Goal: Answer question/provide support

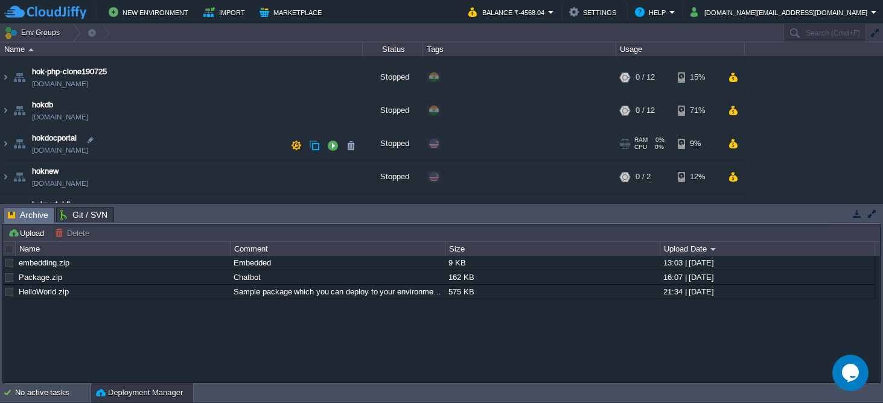
scroll to position [165, 0]
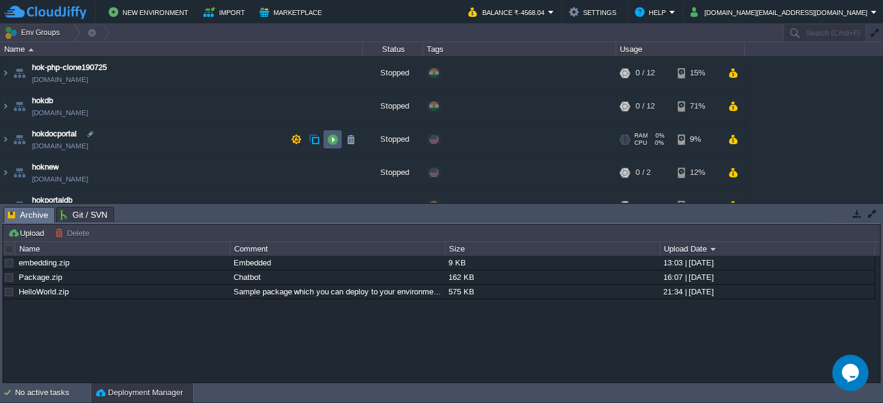
click at [331, 139] on button "button" at bounding box center [332, 139] width 11 height 11
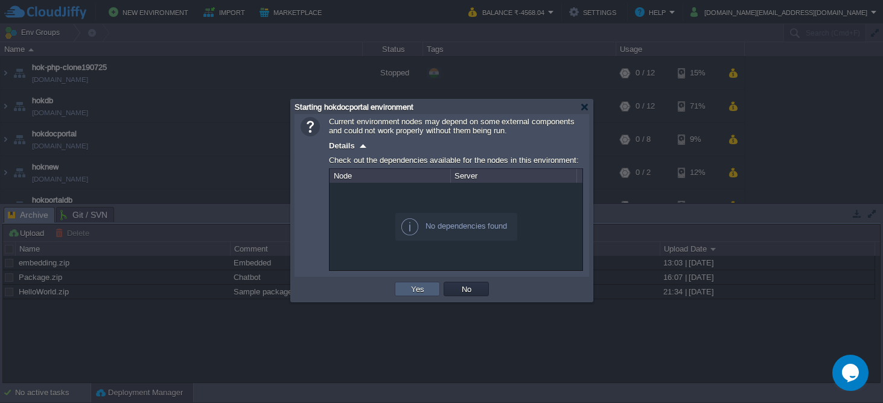
click at [415, 293] on button "Yes" at bounding box center [417, 289] width 21 height 11
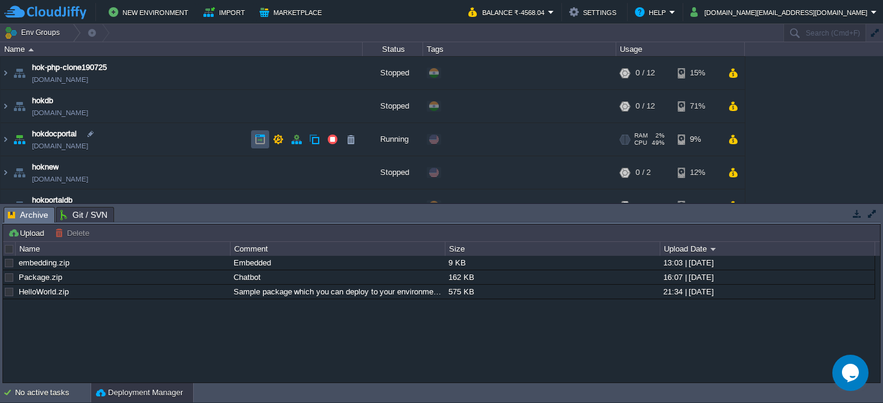
click at [255, 139] on button "button" at bounding box center [260, 139] width 11 height 11
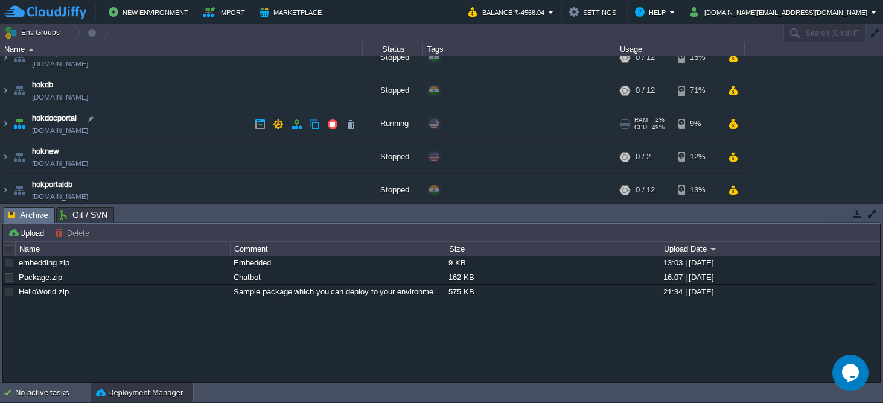
scroll to position [182, 0]
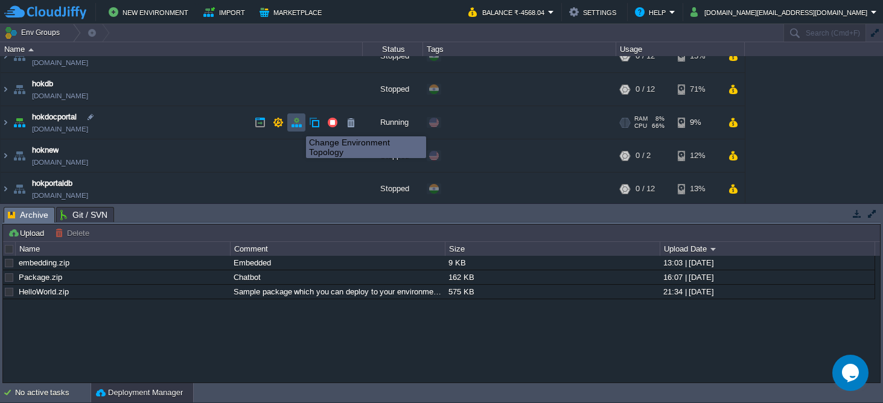
click at [297, 126] on button "button" at bounding box center [296, 122] width 11 height 11
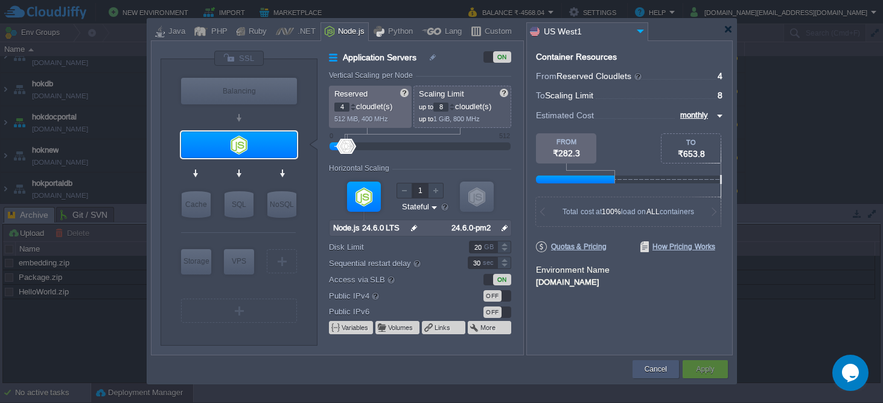
click at [655, 372] on button "Cancel" at bounding box center [656, 369] width 22 height 12
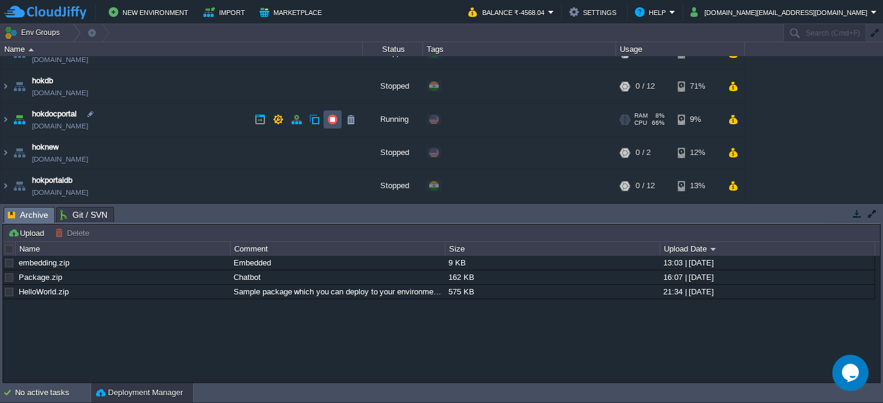
click at [335, 118] on button "button" at bounding box center [332, 119] width 11 height 11
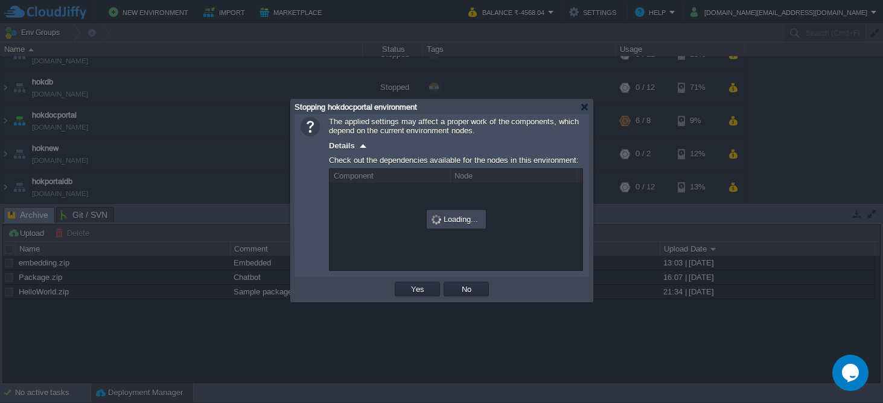
scroll to position [183, 0]
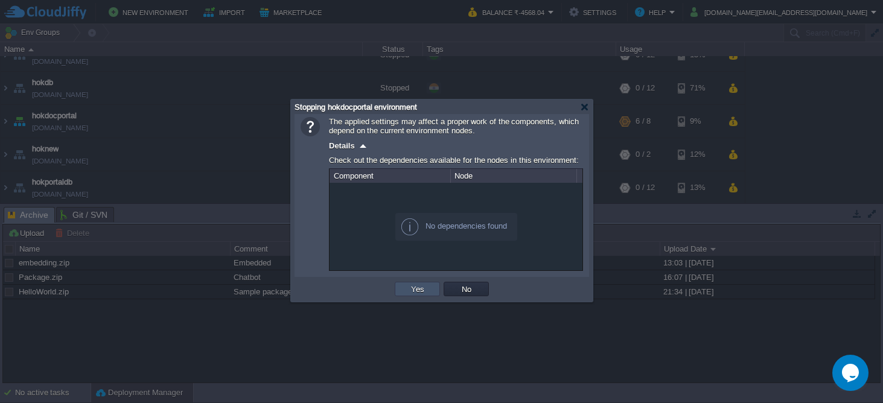
click at [418, 287] on button "Yes" at bounding box center [417, 289] width 21 height 11
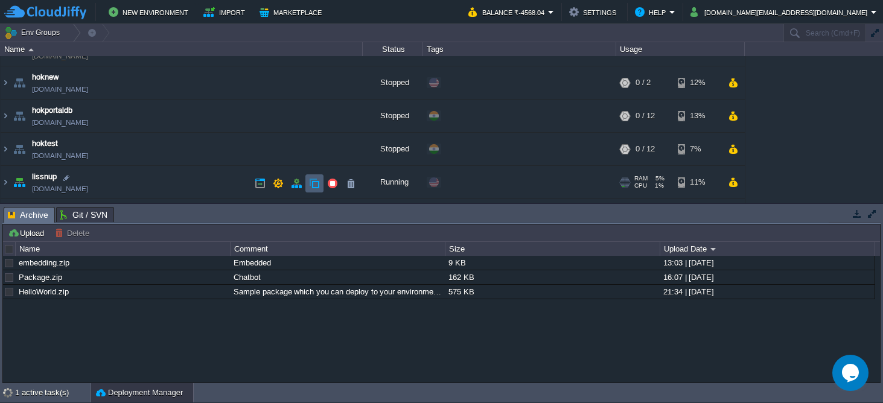
scroll to position [261, 0]
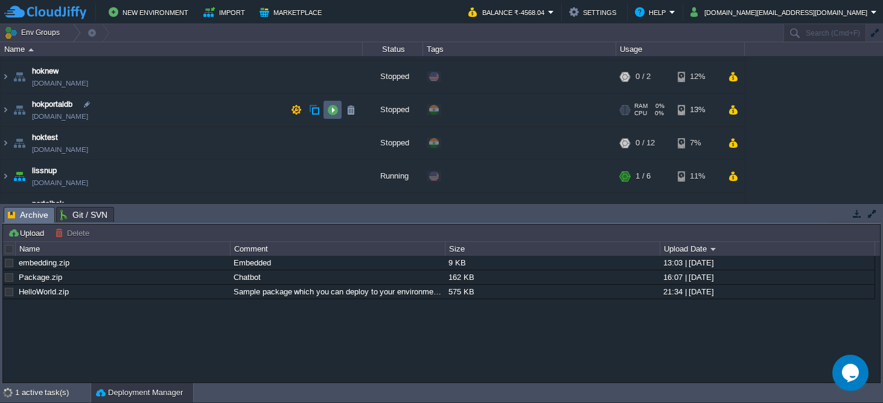
click at [334, 109] on button "button" at bounding box center [332, 109] width 11 height 11
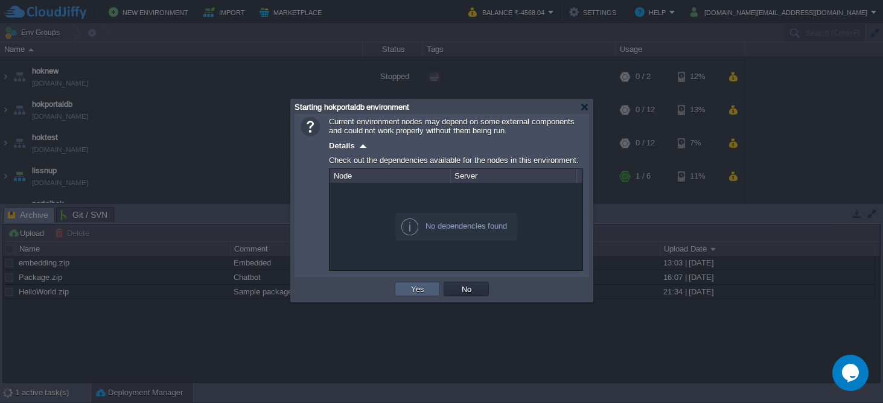
click at [419, 287] on button "Yes" at bounding box center [417, 289] width 21 height 11
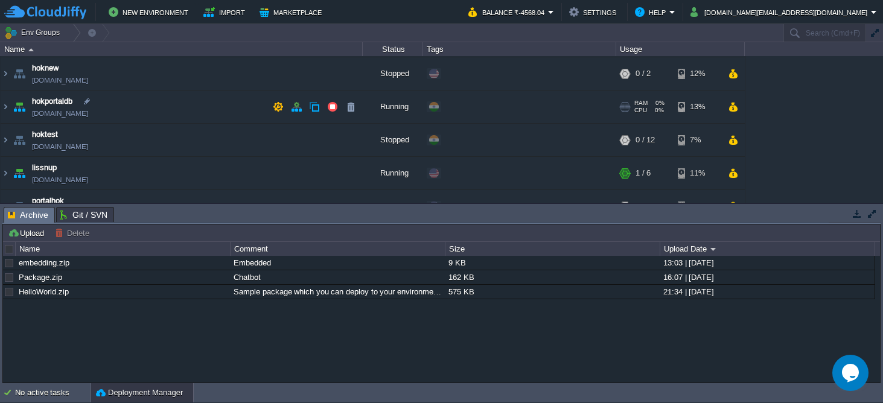
scroll to position [263, 0]
click at [8, 109] on img at bounding box center [6, 108] width 10 height 33
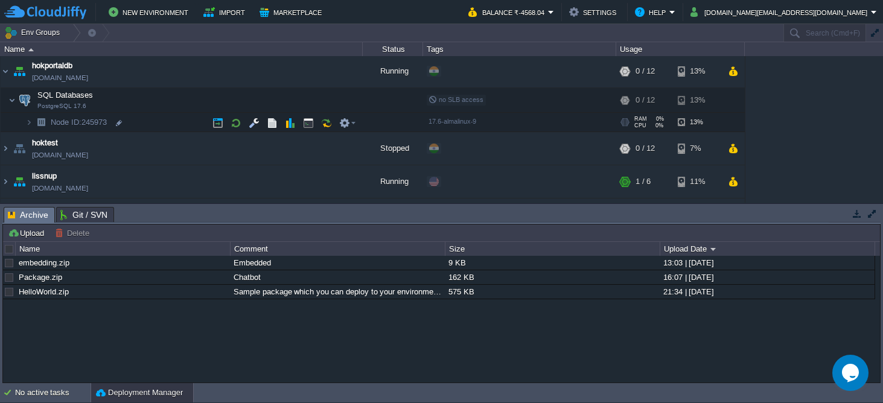
scroll to position [308, 0]
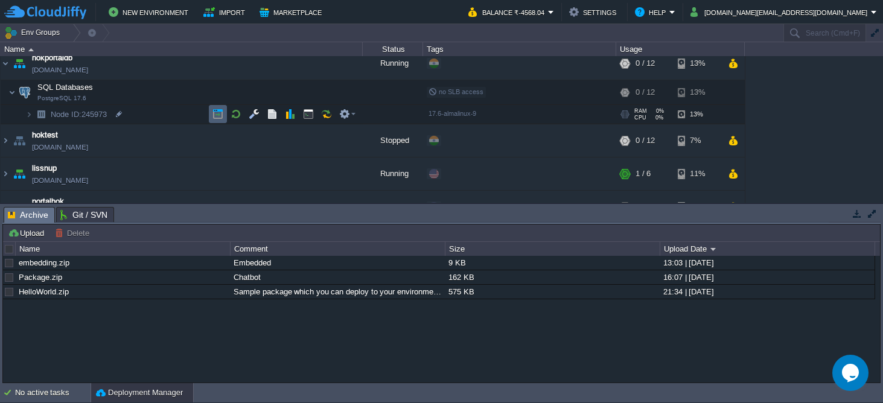
click at [220, 113] on button "button" at bounding box center [217, 114] width 11 height 11
click at [31, 114] on img at bounding box center [28, 114] width 7 height 19
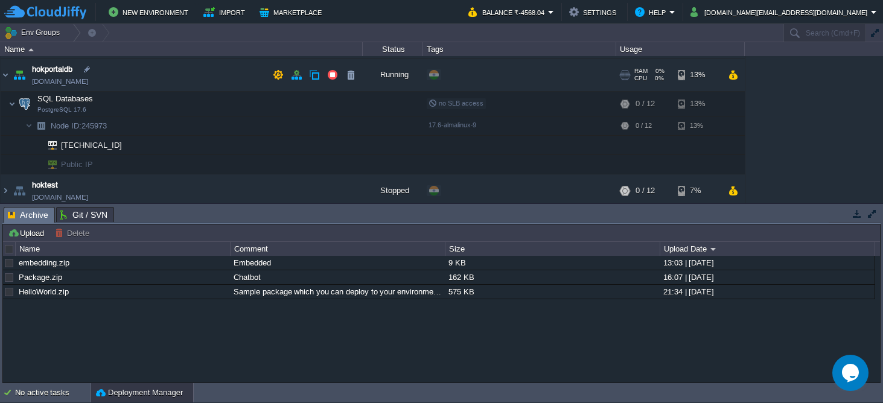
scroll to position [295, 0]
click at [273, 75] on button "button" at bounding box center [278, 76] width 11 height 11
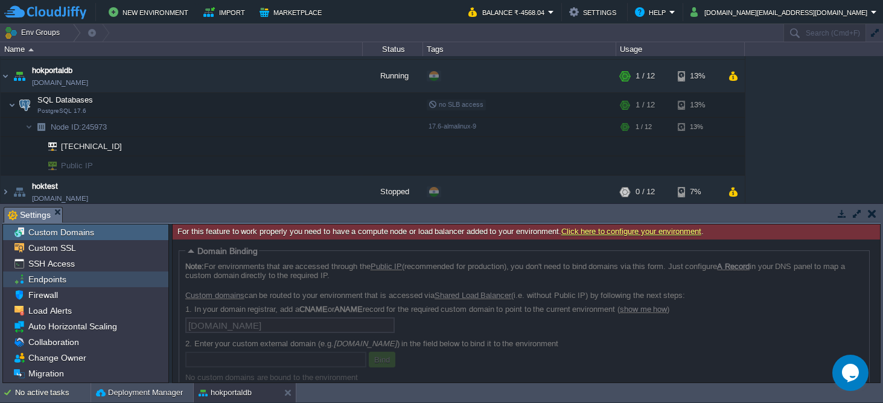
click at [63, 279] on span "Endpoints" at bounding box center [47, 279] width 42 height 11
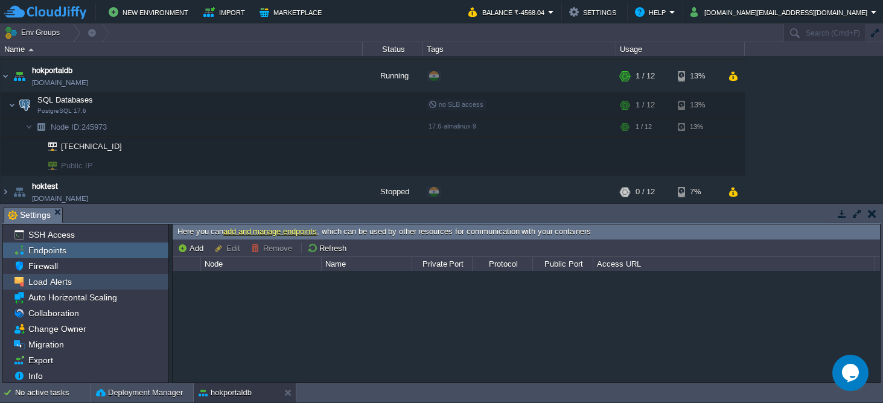
scroll to position [31, 0]
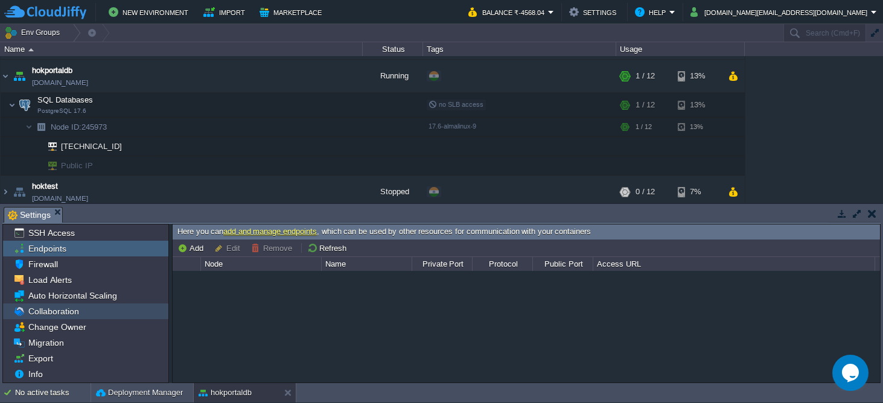
click at [72, 314] on span "Collaboration" at bounding box center [53, 311] width 55 height 11
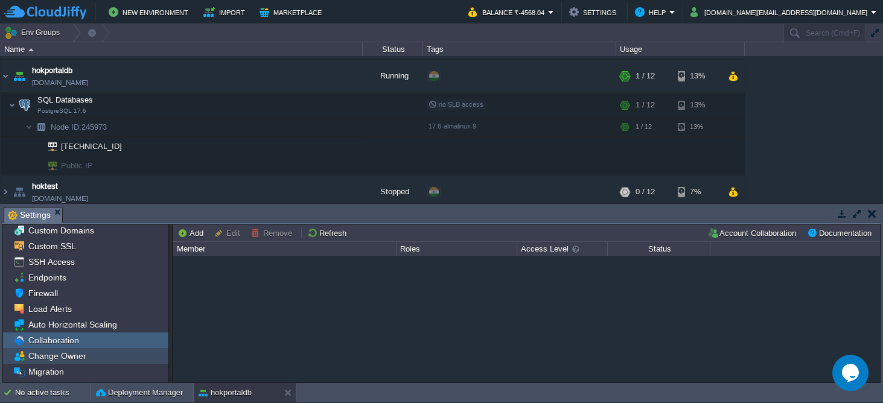
scroll to position [0, 0]
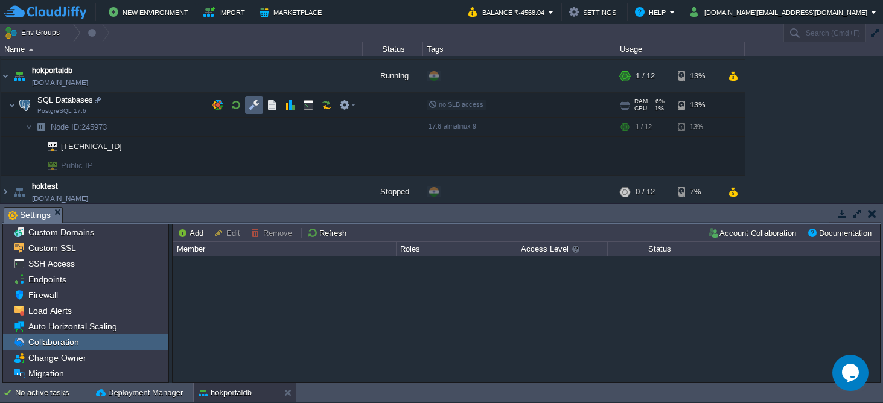
click at [260, 100] on td at bounding box center [254, 105] width 18 height 18
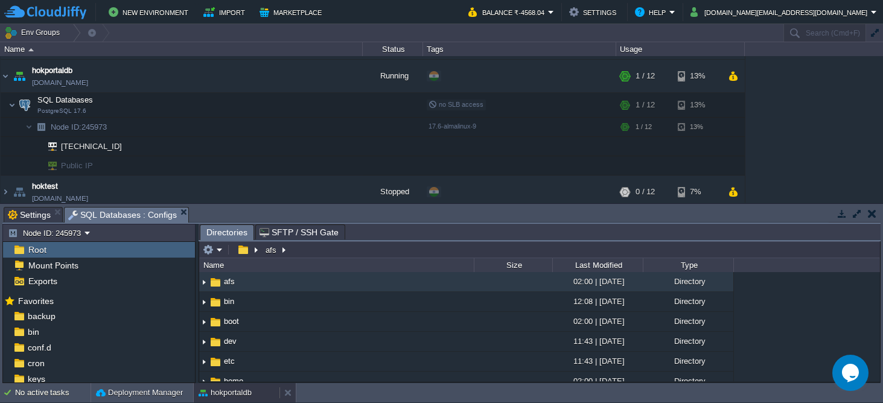
click at [224, 395] on button "hokportaldb" at bounding box center [225, 393] width 53 height 12
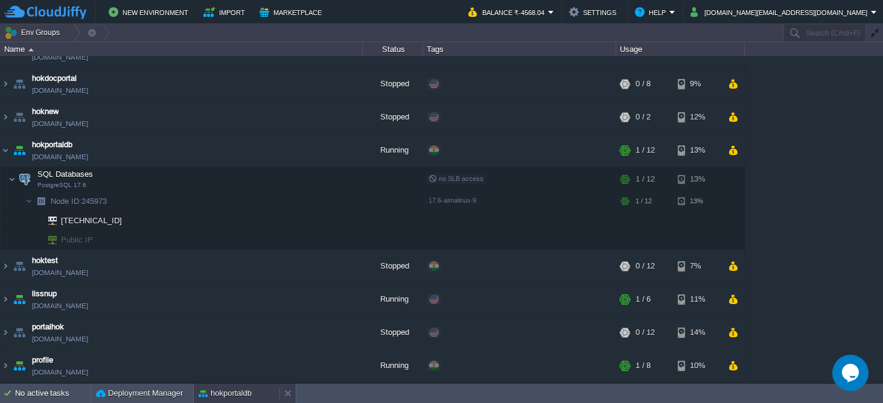
click at [224, 395] on button "hokportaldb" at bounding box center [225, 394] width 53 height 12
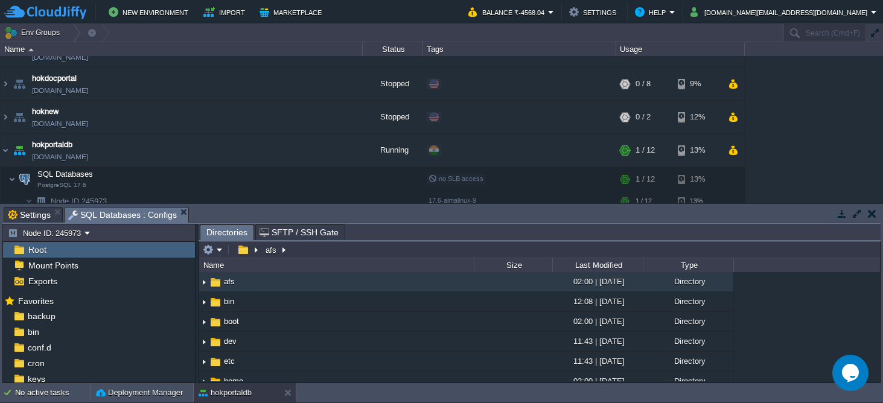
click at [34, 218] on span "Settings" at bounding box center [29, 215] width 43 height 14
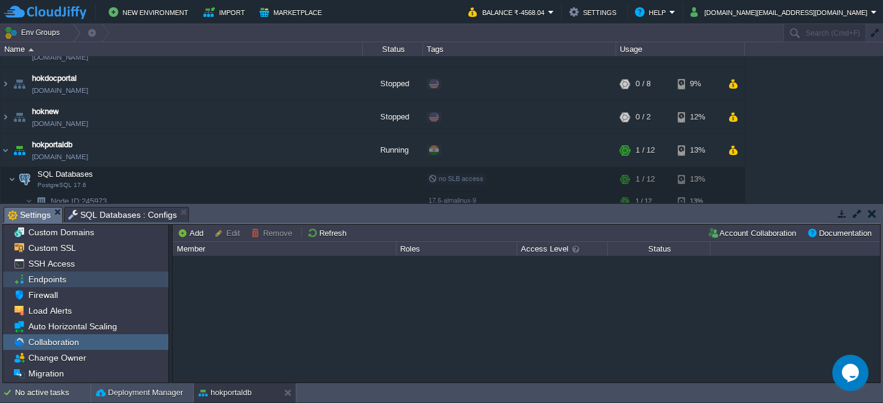
click at [98, 284] on div "Endpoints" at bounding box center [85, 280] width 165 height 16
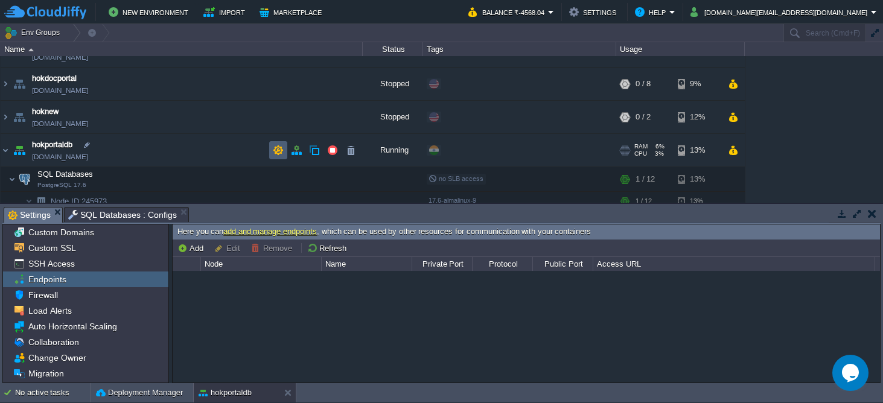
click at [284, 150] on td at bounding box center [278, 150] width 18 height 18
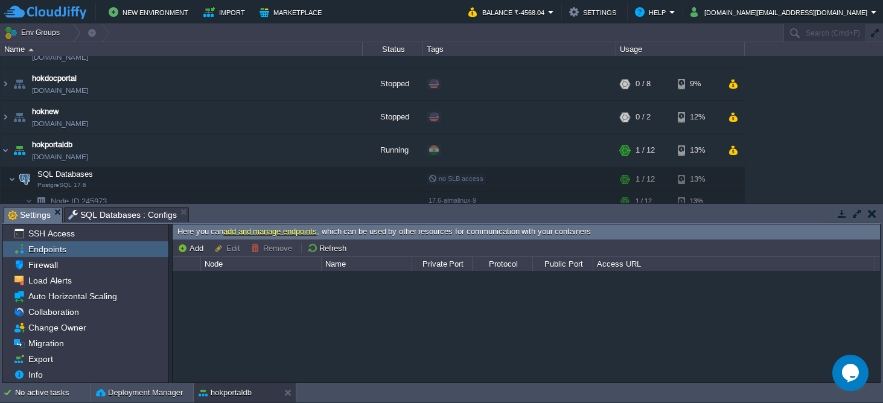
scroll to position [31, 0]
click at [43, 373] on span "Info" at bounding box center [35, 374] width 19 height 11
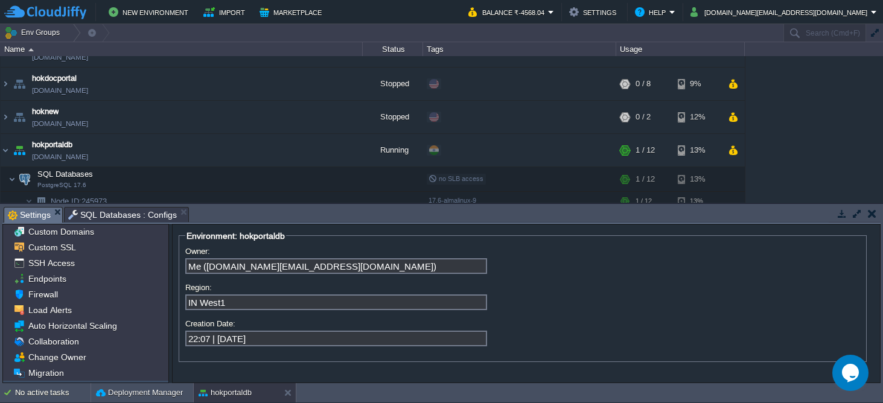
scroll to position [0, 0]
click at [65, 234] on span "Custom Domains" at bounding box center [61, 232] width 70 height 11
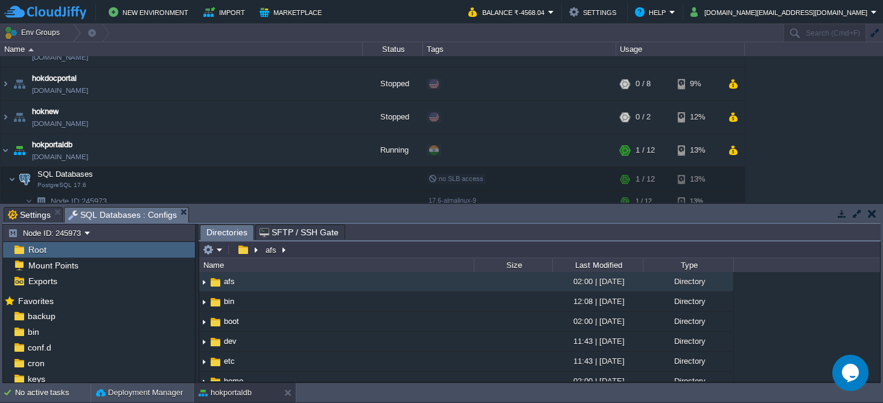
click at [95, 218] on span "SQL Databases : Configs" at bounding box center [122, 215] width 109 height 15
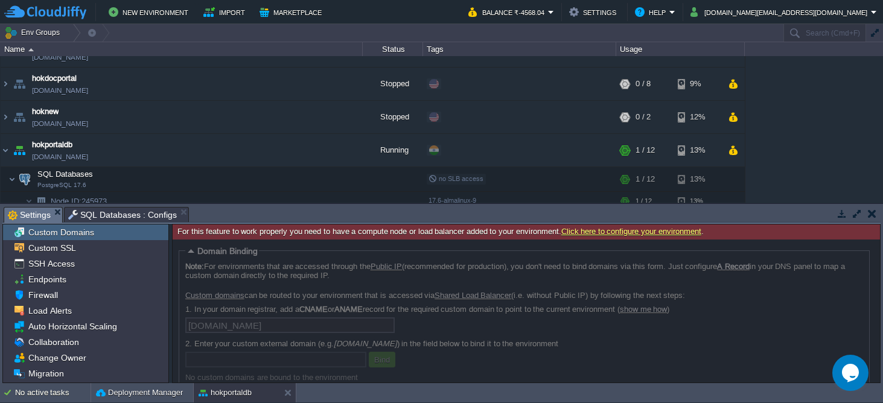
click at [35, 217] on span "Settings" at bounding box center [29, 215] width 43 height 15
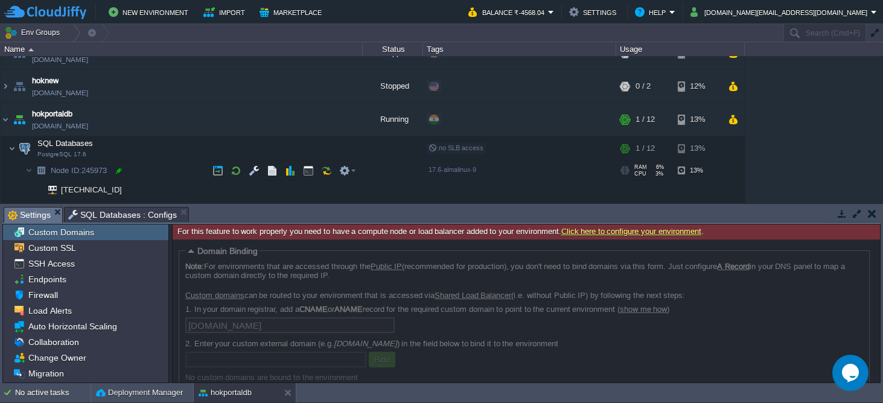
scroll to position [253, 0]
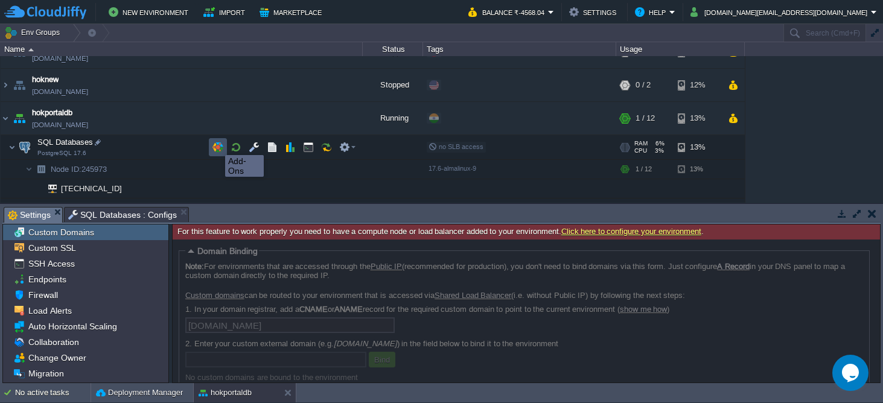
click at [216, 144] on button "button" at bounding box center [217, 147] width 11 height 11
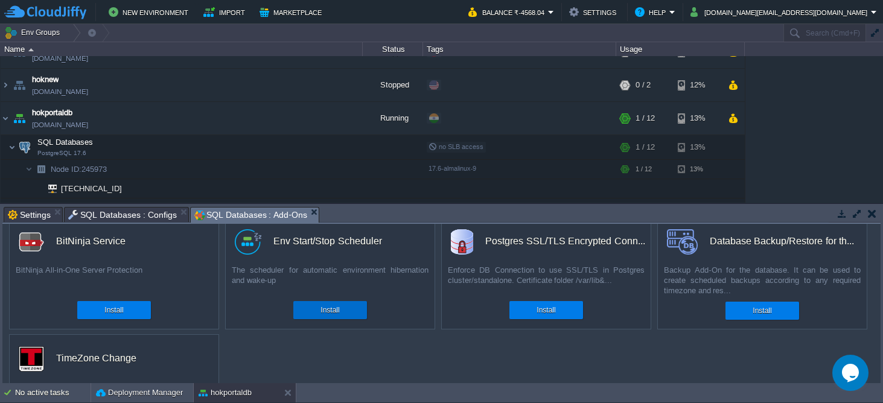
scroll to position [0, 0]
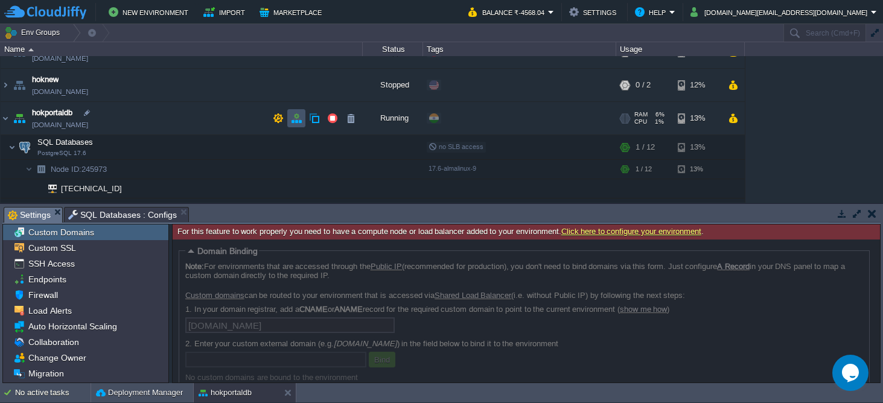
click at [297, 116] on button "button" at bounding box center [296, 118] width 11 height 11
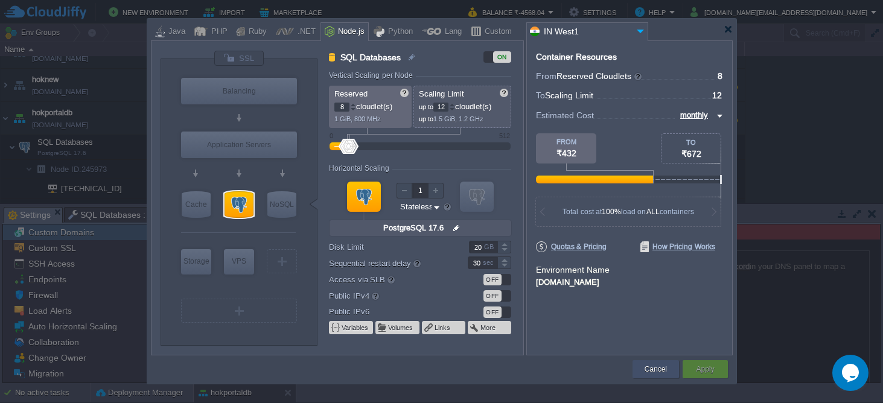
click at [660, 374] on button "Cancel" at bounding box center [656, 369] width 22 height 12
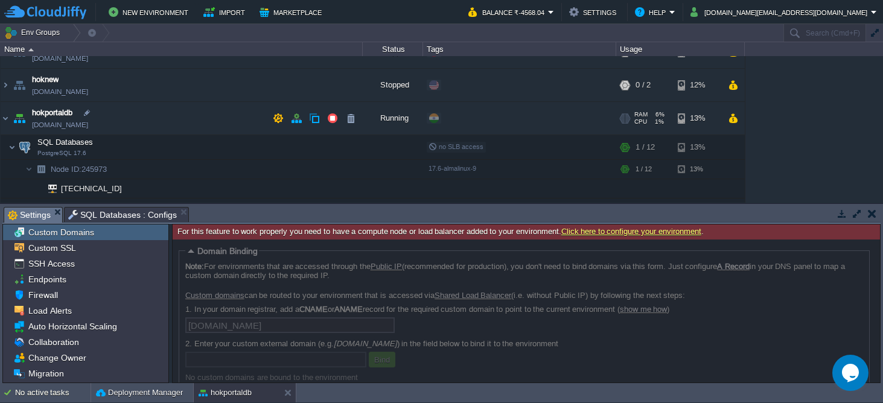
click at [120, 124] on td "hokportaldb [DOMAIN_NAME]" at bounding box center [182, 118] width 362 height 33
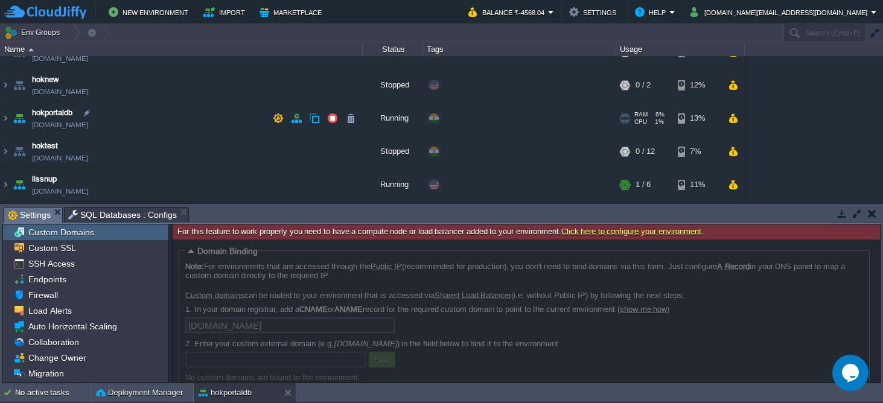
click at [118, 126] on td "hokportaldb [DOMAIN_NAME]" at bounding box center [182, 118] width 362 height 33
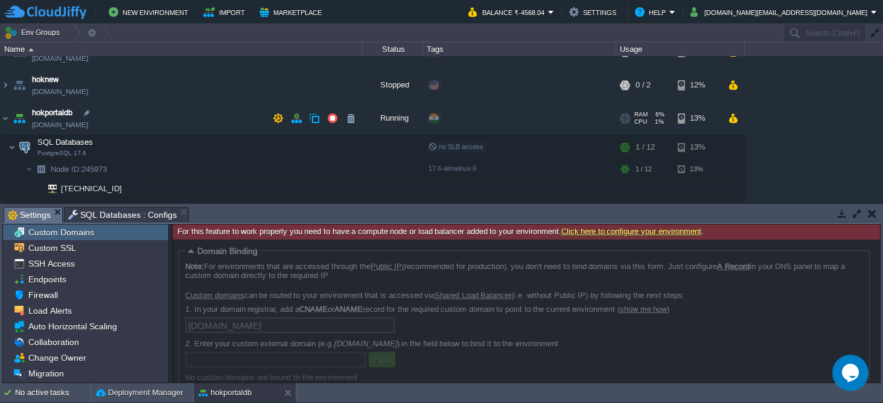
click at [118, 126] on td "hokportaldb [DOMAIN_NAME]" at bounding box center [182, 118] width 362 height 33
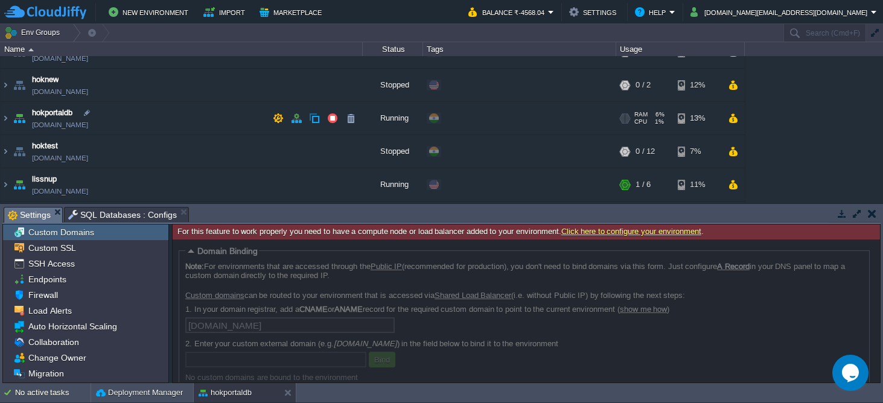
drag, startPoint x: 118, startPoint y: 126, endPoint x: 110, endPoint y: 124, distance: 7.9
click at [110, 124] on td "hokportaldb [DOMAIN_NAME]" at bounding box center [182, 118] width 362 height 33
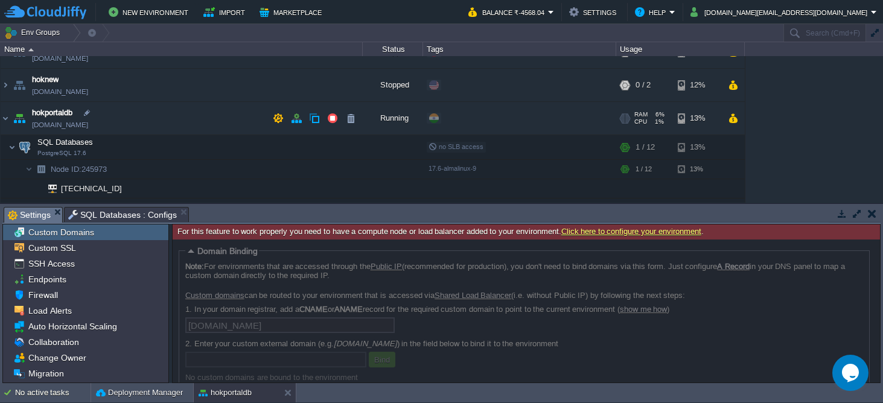
copy td "[DOMAIN_NAME]"
click at [858, 370] on icon "Chat widget" at bounding box center [850, 373] width 17 height 18
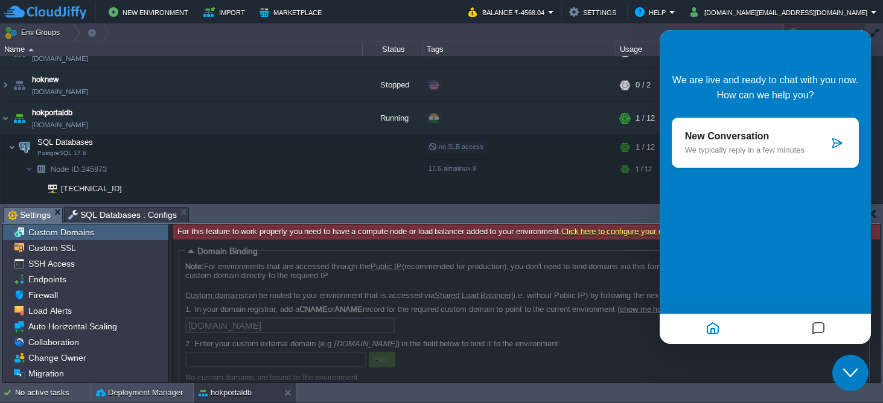
click at [835, 143] on icon at bounding box center [837, 143] width 12 height 12
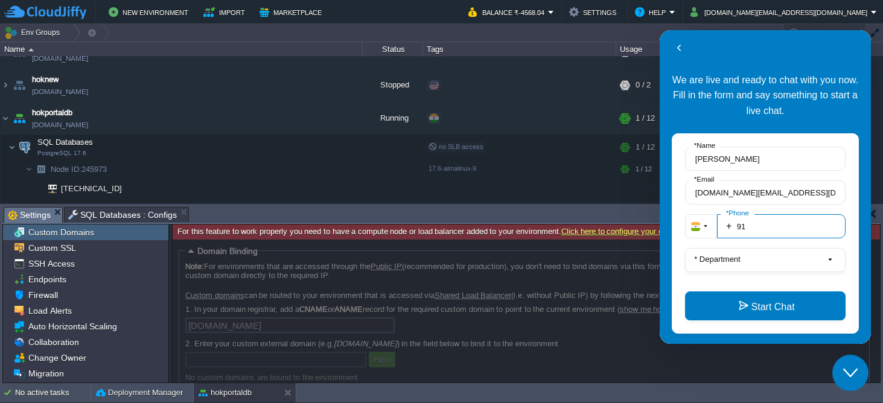
click at [768, 225] on input "91" at bounding box center [781, 226] width 129 height 24
type input "919971931767"
click at [748, 255] on button "* Department" at bounding box center [765, 260] width 161 height 24
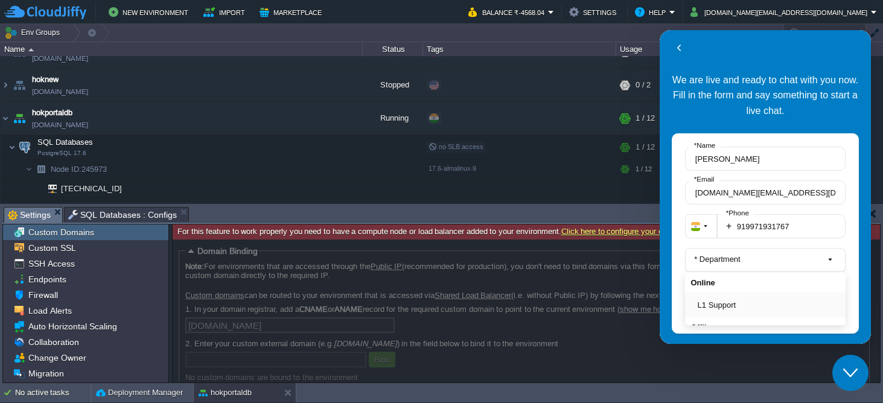
click at [720, 310] on button "L1 Support" at bounding box center [769, 305] width 142 height 13
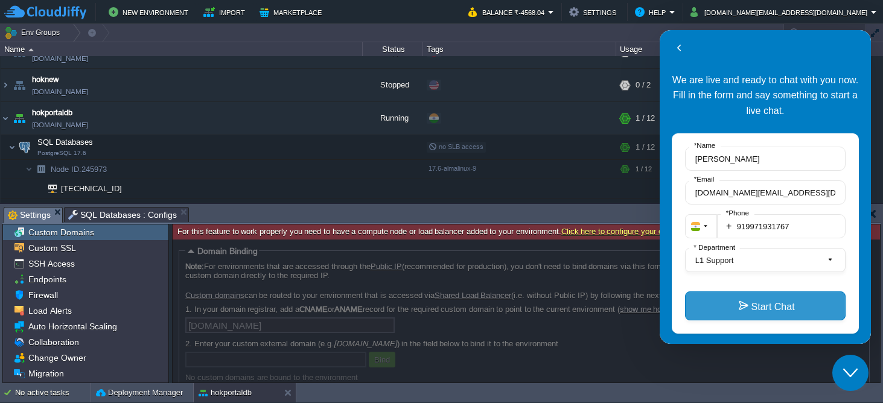
click at [749, 308] on button "Start Chat" at bounding box center [765, 306] width 161 height 29
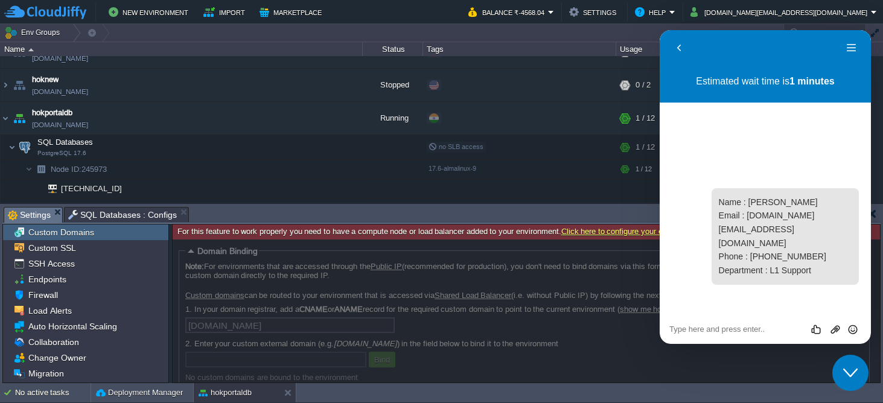
click at [660, 30] on div "Rate this chat Upload File Insert emoji" at bounding box center [660, 30] width 0 height 0
click at [660, 30] on textarea at bounding box center [660, 30] width 0 height 0
paste textarea "[DOMAIN_NAME]"
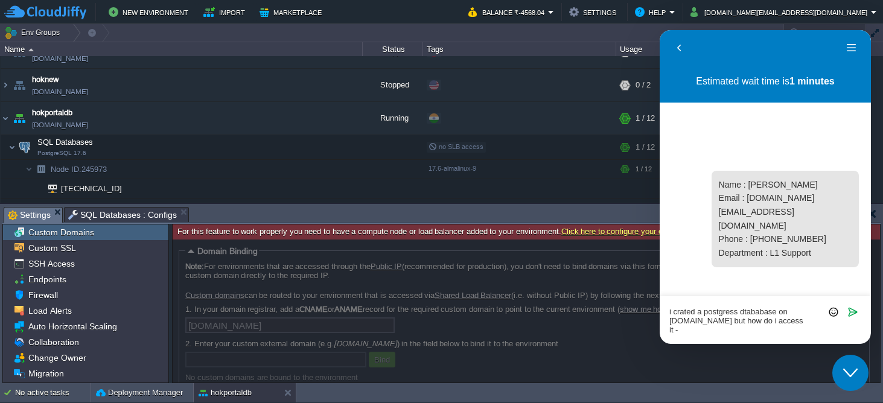
type textarea "i crated a postgress dtababase on [DOMAIN_NAME] but how do i access it -"
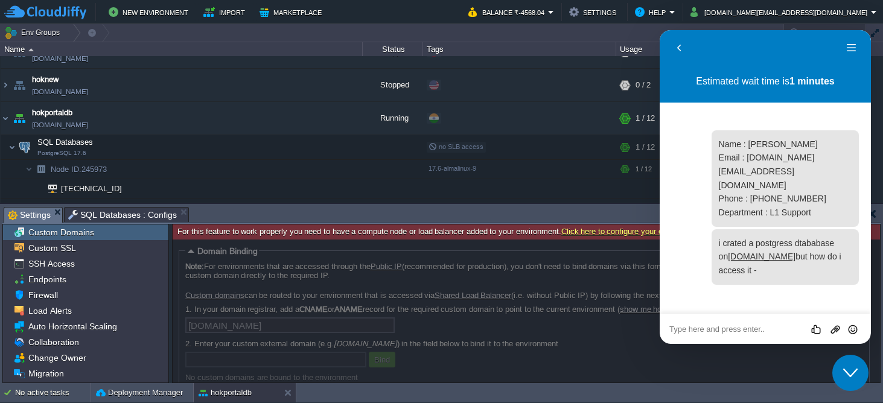
click at [84, 289] on div "Firewall" at bounding box center [85, 295] width 165 height 16
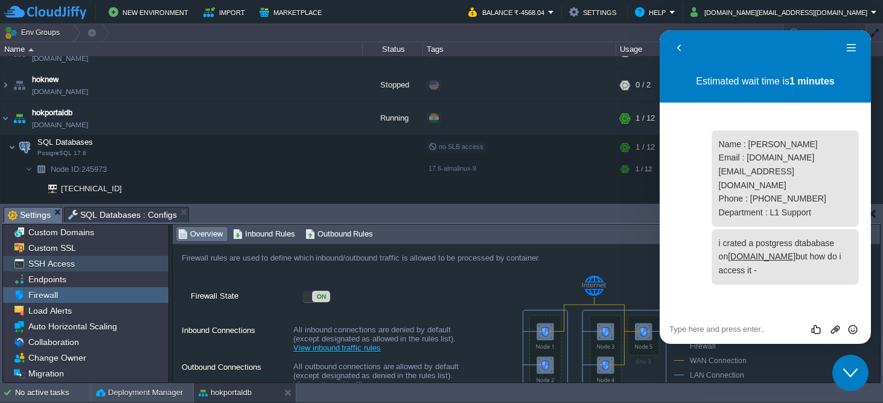
click at [78, 268] on div "SSH Access" at bounding box center [85, 264] width 165 height 16
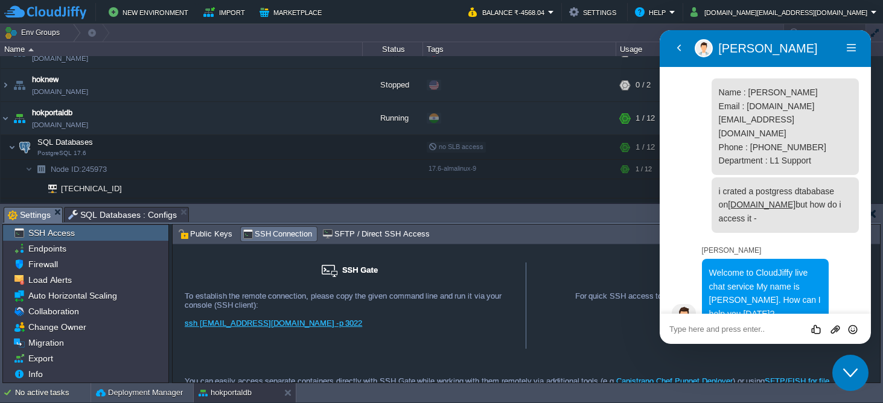
click at [660, 30] on textarea at bounding box center [660, 30] width 0 height 0
type textarea "ignore i see he email with details"
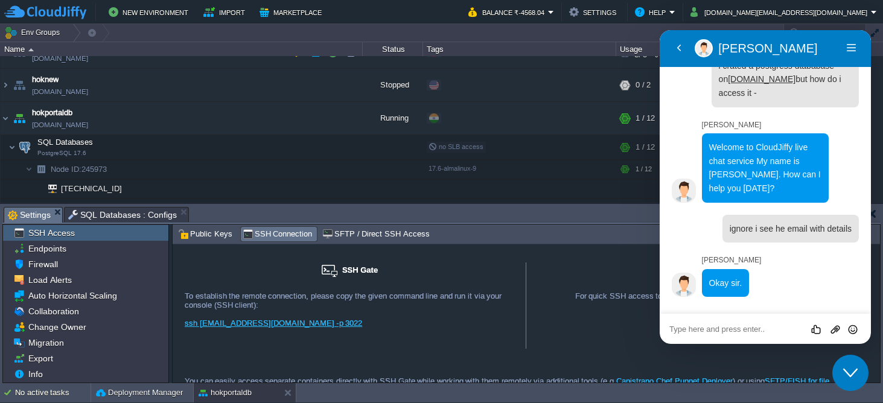
scroll to position [92, 0]
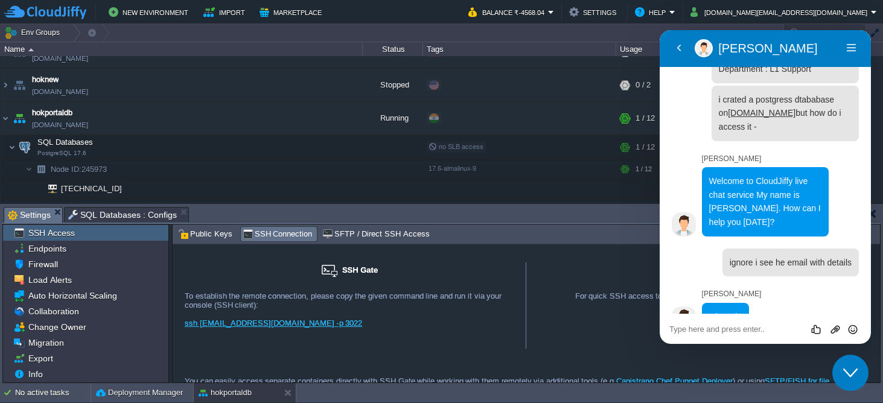
click at [660, 30] on div "Rate this chat Upload File Insert emoji" at bounding box center [660, 30] width 0 height 0
click at [660, 30] on textarea at bounding box center [660, 30] width 0 height 0
type textarea "sorry one min need help"
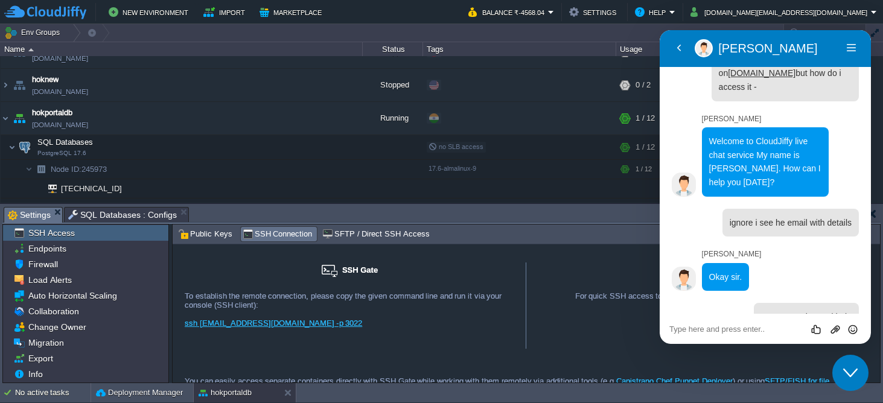
scroll to position [165, 0]
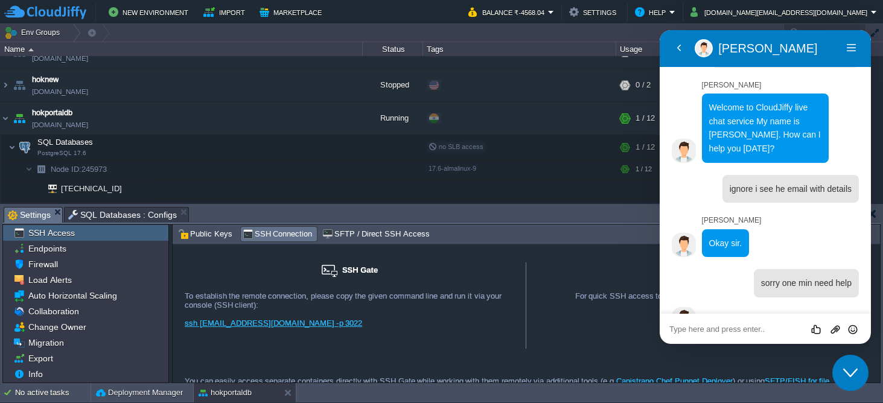
click at [660, 30] on textarea at bounding box center [660, 30] width 0 height 0
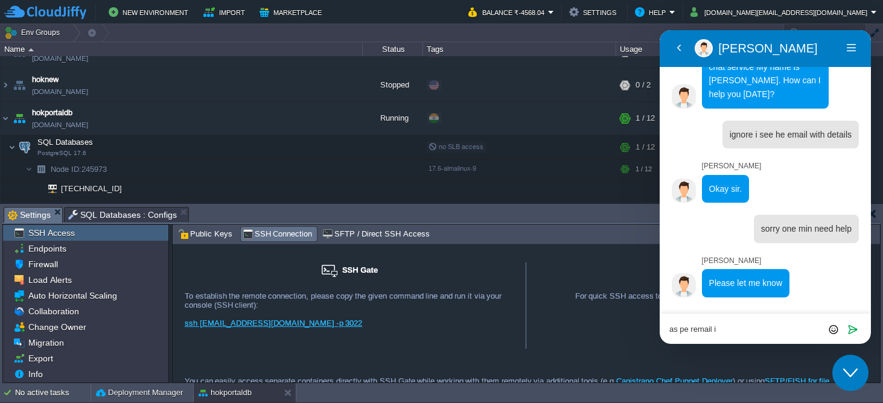
scroll to position [186, 0]
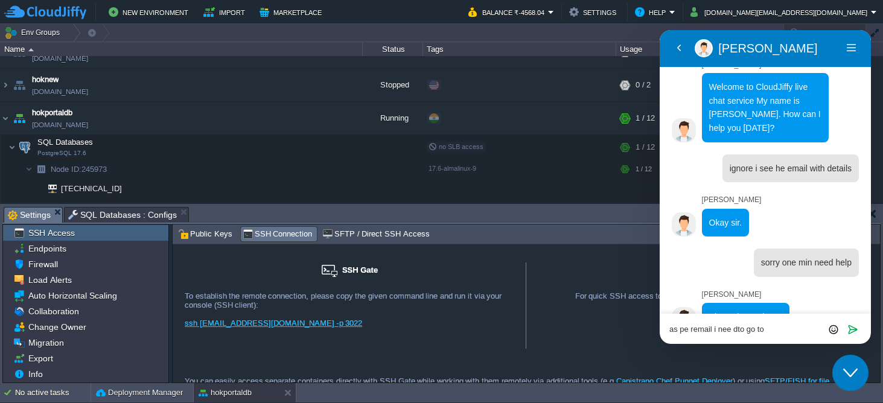
paste textarea "[URL][DOMAIN_NAME]"
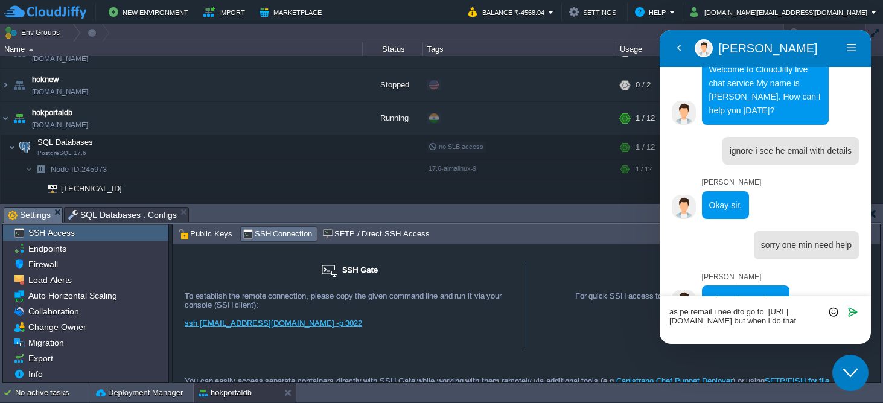
scroll to position [212, 0]
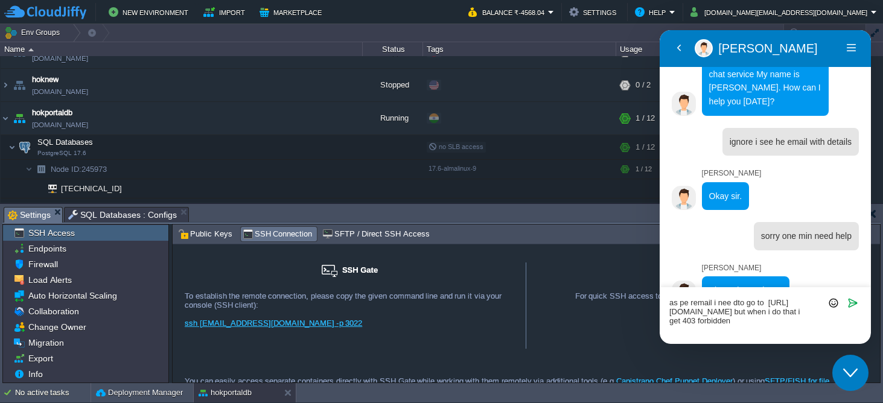
type textarea "as pe remail i nee dto go to [URL][DOMAIN_NAME] but when i do that i get 403 fo…"
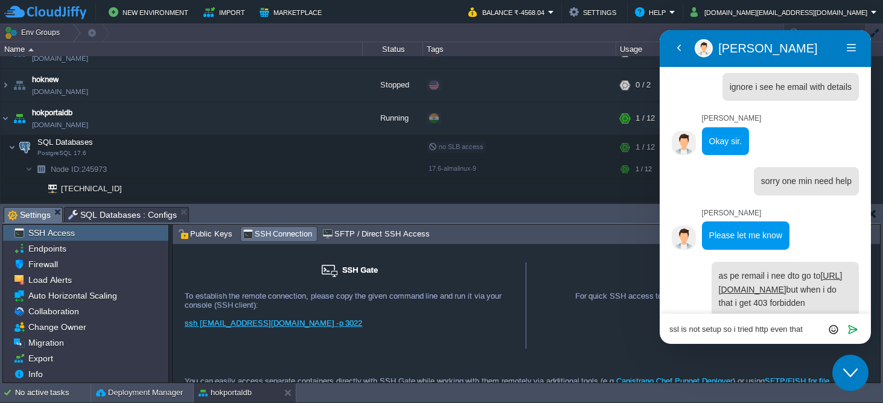
scroll to position [0, 0]
type textarea "ssl is not setup so i tried http even that di dnot work"
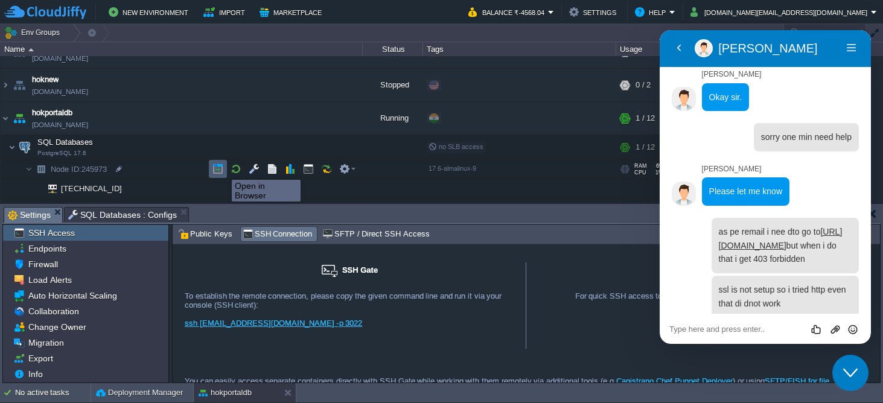
click at [223, 169] on button "button" at bounding box center [217, 169] width 11 height 11
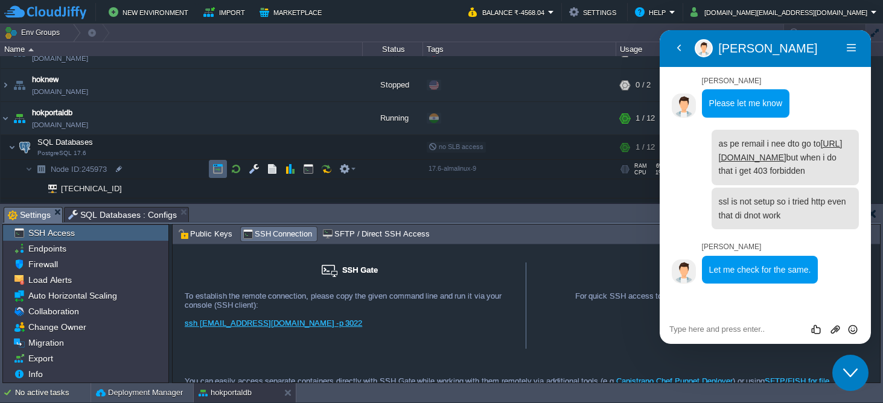
scroll to position [366, 0]
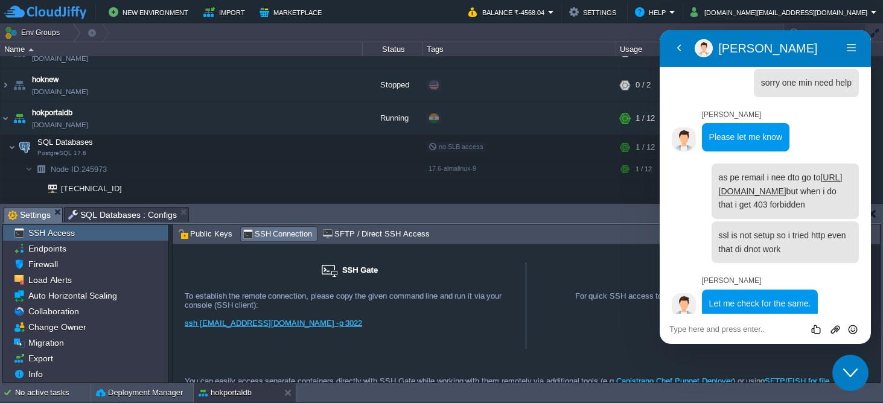
click at [660, 30] on textarea at bounding box center [660, 30] width 0 height 0
type textarea "ok"
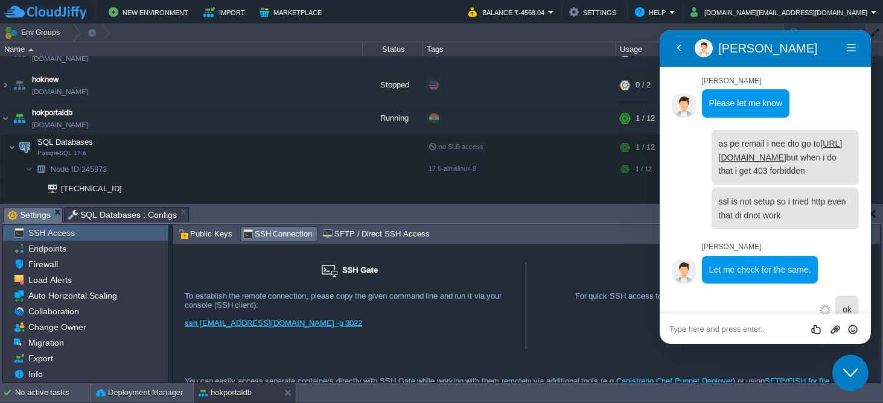
scroll to position [406, 0]
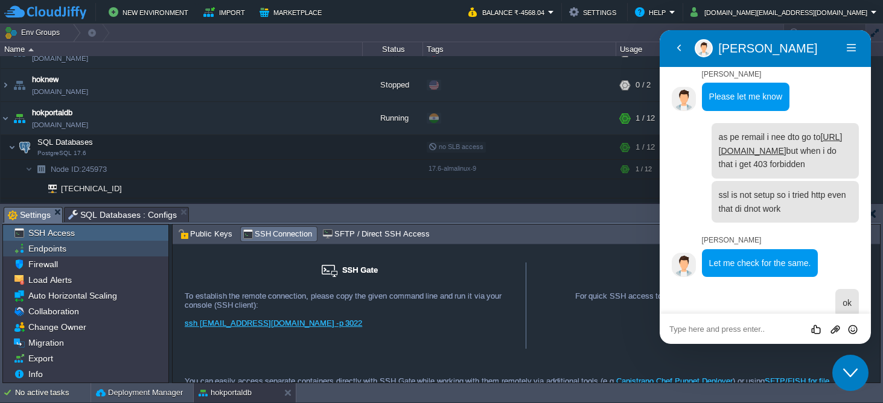
click at [78, 247] on div "Endpoints" at bounding box center [85, 249] width 165 height 16
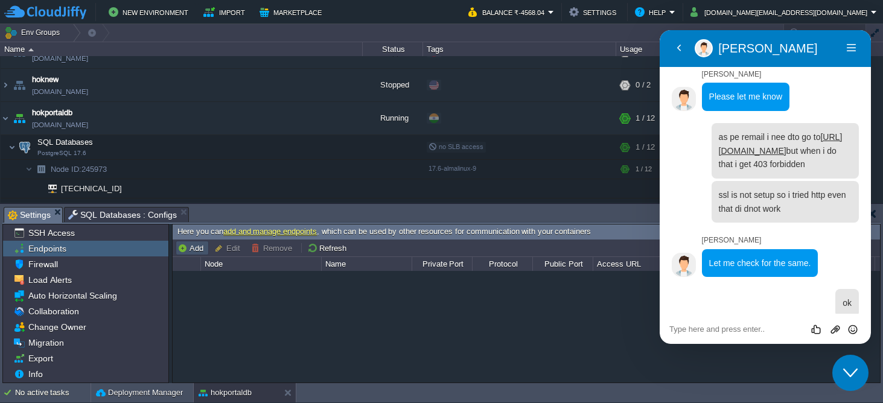
click at [195, 249] on button "Add" at bounding box center [192, 248] width 30 height 11
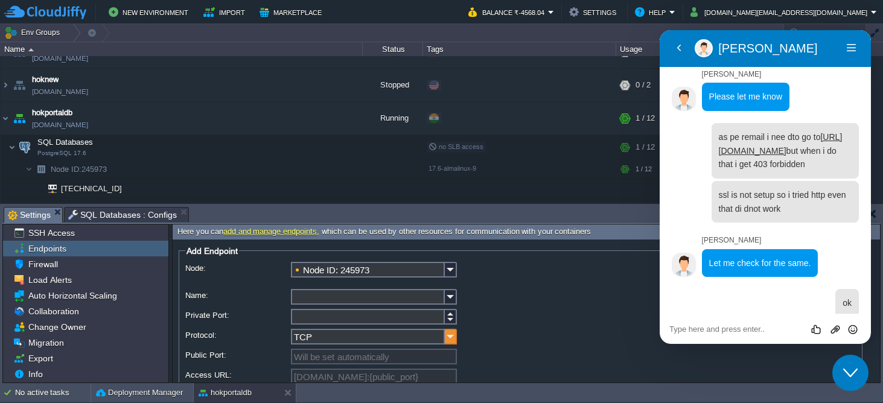
click at [449, 337] on img at bounding box center [451, 337] width 12 height 16
click at [496, 326] on div at bounding box center [520, 318] width 671 height 18
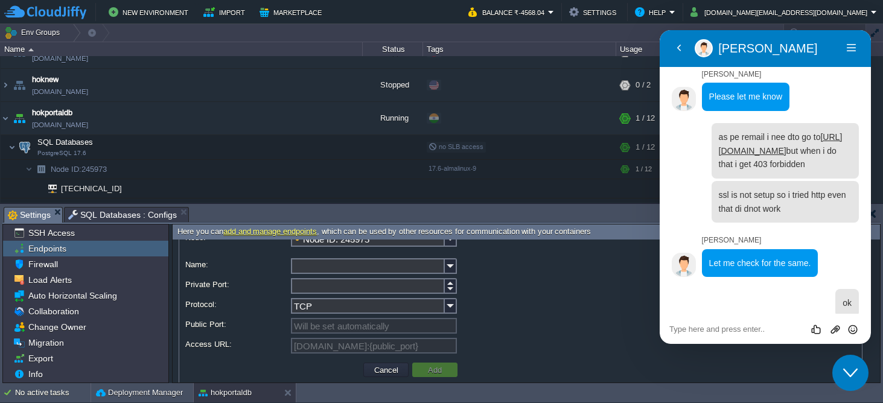
scroll to position [25, 0]
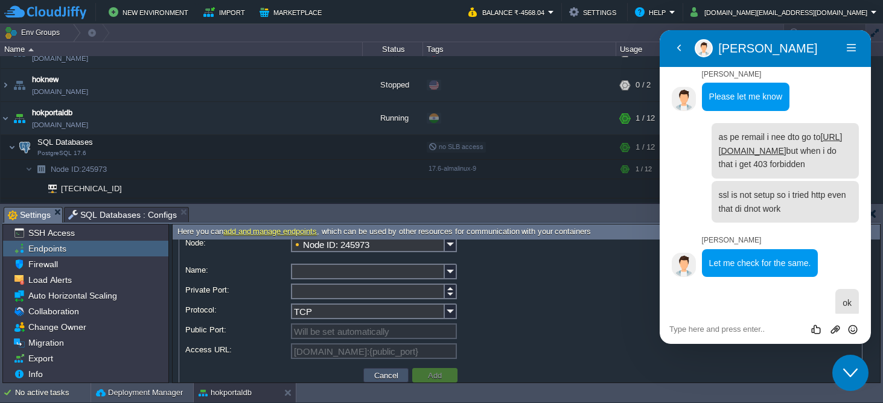
click at [381, 379] on button "Cancel" at bounding box center [386, 375] width 31 height 11
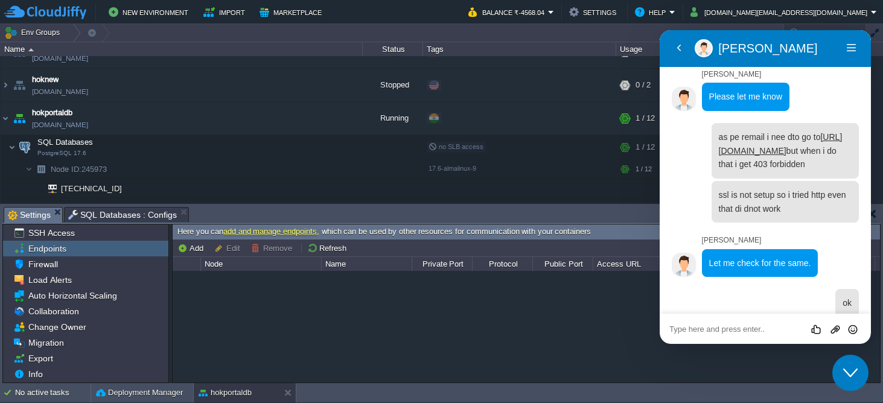
click at [660, 30] on textarea at bounding box center [660, 30] width 0 height 0
click at [196, 250] on button "Add" at bounding box center [192, 248] width 30 height 11
type input "Node ID: 245973"
type input "TCP"
type input "[DOMAIN_NAME]:{public_port}"
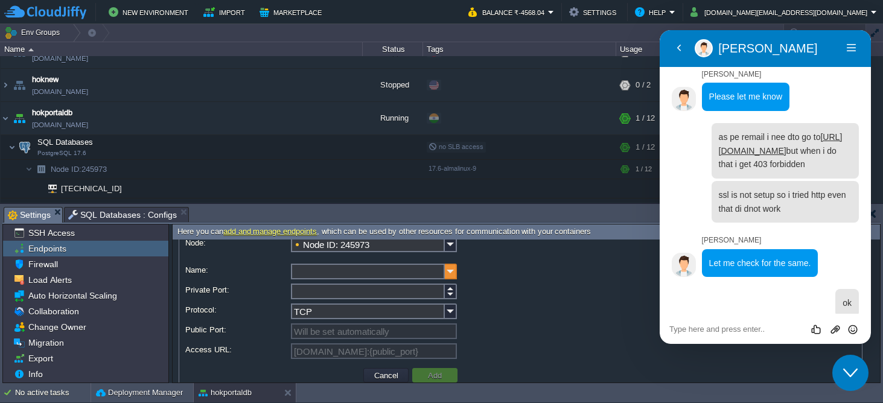
click at [454, 276] on img at bounding box center [451, 272] width 12 height 16
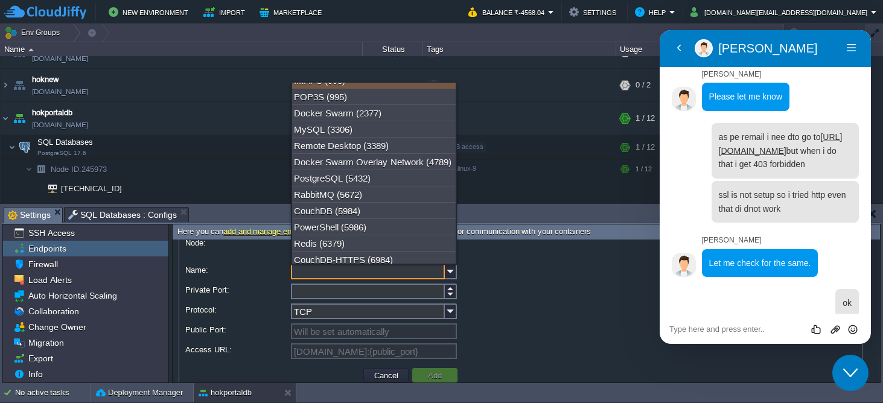
scroll to position [194, 0]
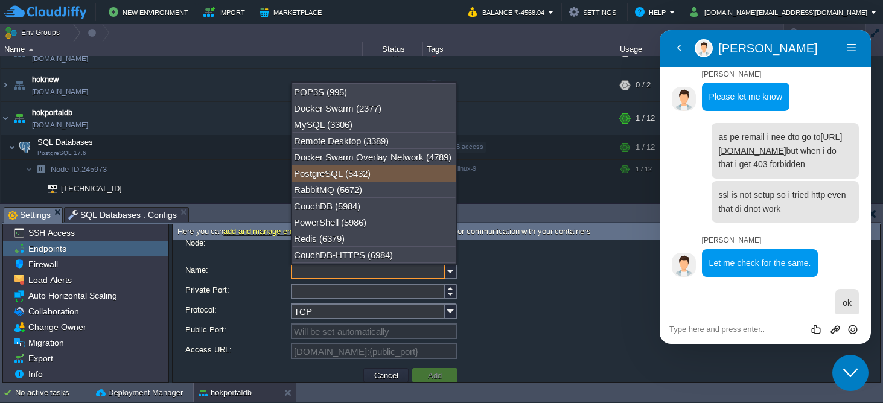
click at [372, 182] on div "PostgreSQL (5432)" at bounding box center [374, 173] width 164 height 16
type input "PostgreSQL"
type input "5432"
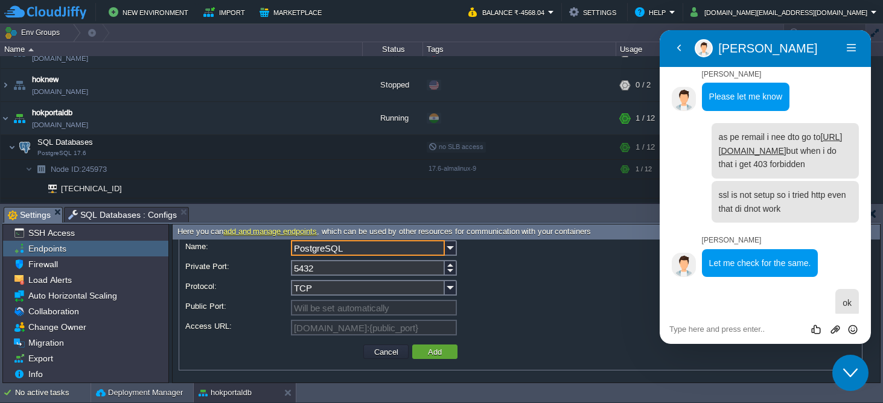
scroll to position [49, 0]
click at [442, 355] on button "Add" at bounding box center [434, 351] width 21 height 11
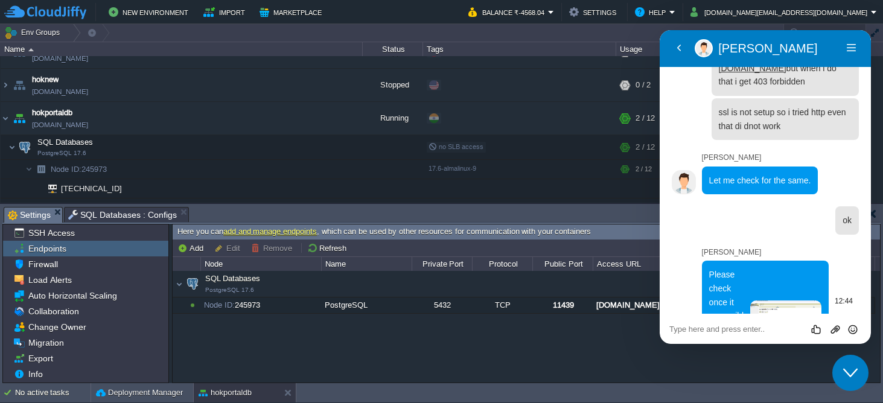
scroll to position [515, 0]
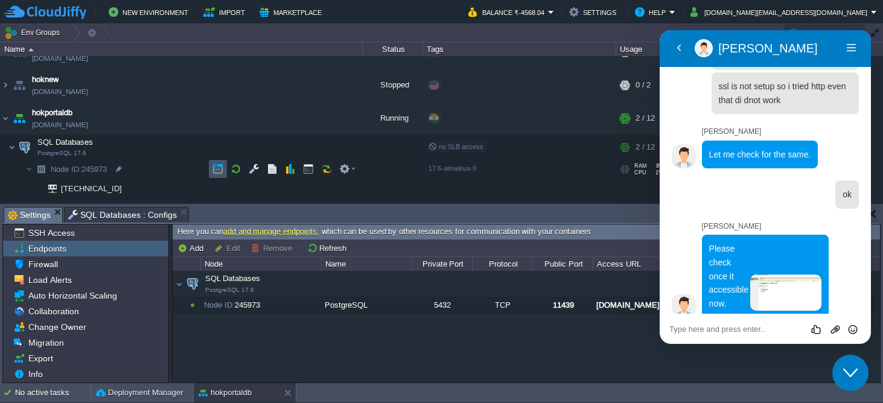
click at [215, 169] on button "button" at bounding box center [217, 169] width 11 height 11
click at [818, 328] on icon "Rate this chat" at bounding box center [817, 328] width 15 height 15
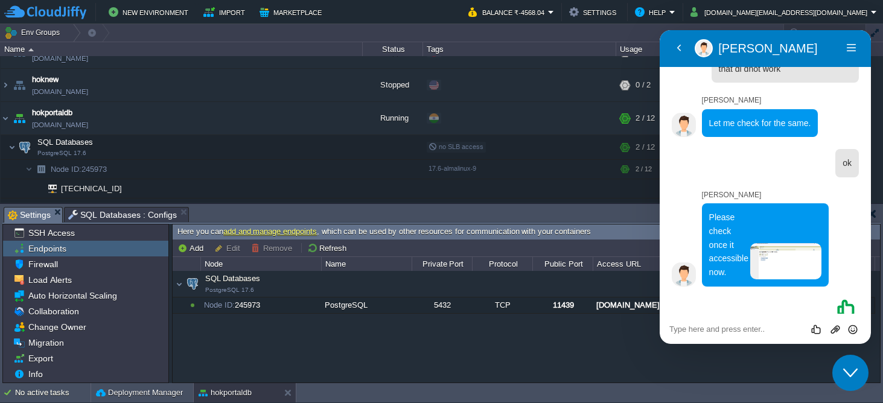
click at [520, 317] on div "SQL Databases PostgreSQL 17.6 SQL Databases PostgreSQL 17.6 Node ID: 245973 Pos…" at bounding box center [526, 326] width 707 height 111
click at [854, 371] on icon "Chat widget" at bounding box center [850, 373] width 14 height 8
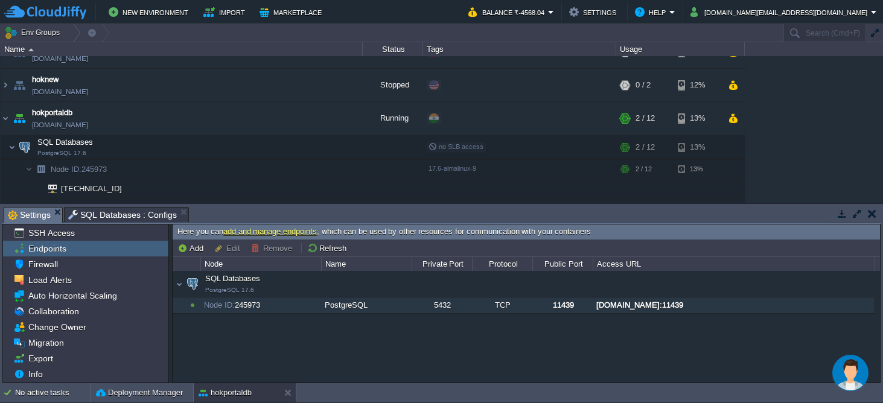
click at [695, 302] on div "[DOMAIN_NAME]:11439" at bounding box center [733, 306] width 281 height 16
type input "Node ID: 245973"
type input "PostgreSQL"
type input "5432"
type input "TCP"
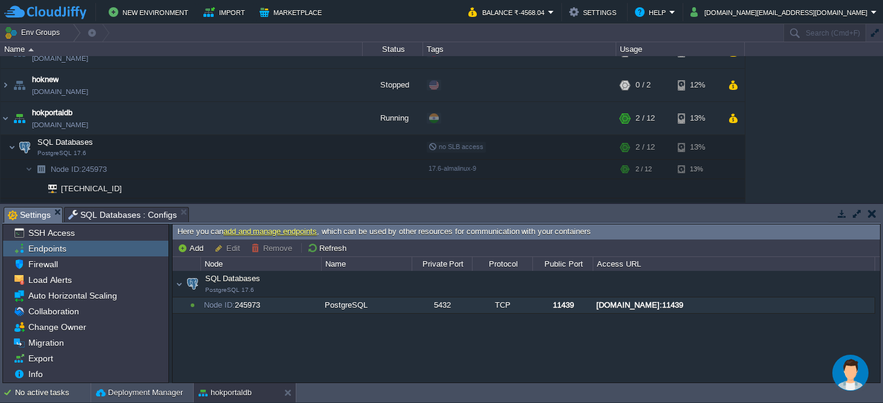
type input "11439"
type input "[DOMAIN_NAME]:{public_port}"
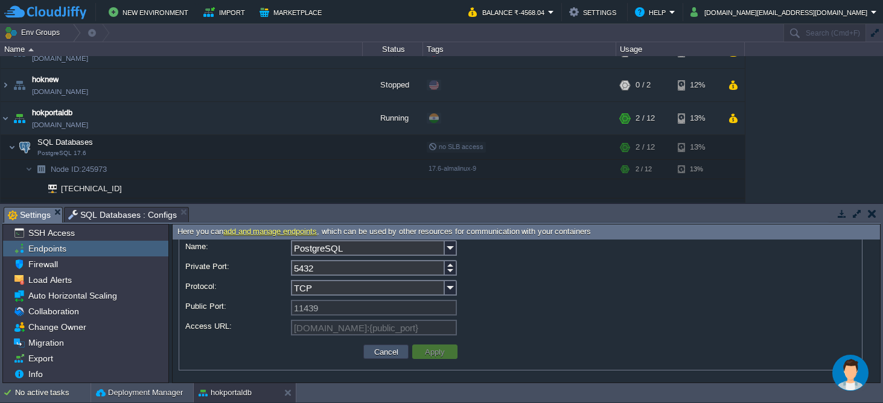
click at [384, 348] on button "Cancel" at bounding box center [386, 351] width 31 height 11
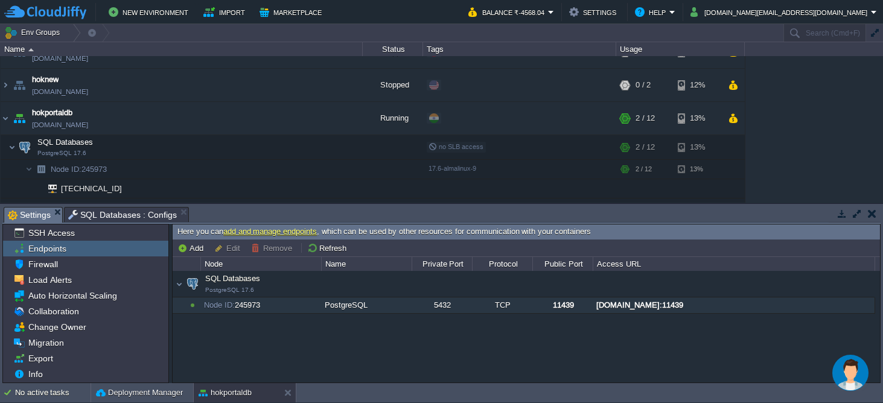
drag, startPoint x: 598, startPoint y: 310, endPoint x: 678, endPoint y: 305, distance: 79.8
click at [668, 305] on div "[DOMAIN_NAME]:11439" at bounding box center [733, 306] width 281 height 16
type input "[DOMAIN_NAME]:11439"
